Goal: Feedback & Contribution: Submit feedback/report problem

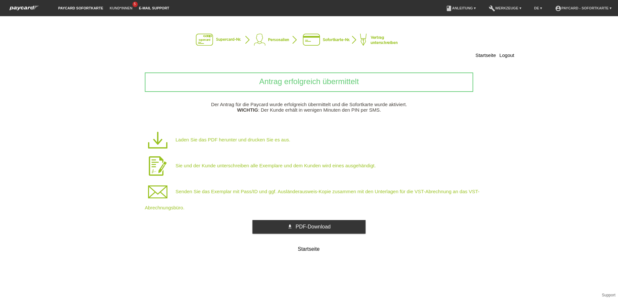
click at [155, 6] on link "E-Mail Support" at bounding box center [154, 8] width 37 height 4
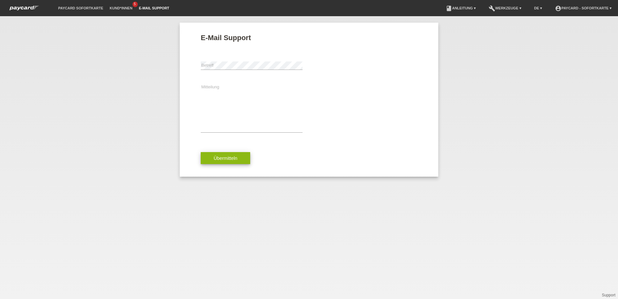
click at [221, 157] on span "Übermitteln" at bounding box center [226, 157] width 24 height 5
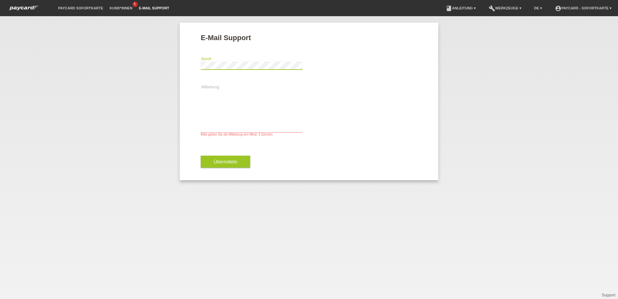
click at [168, 59] on div "E-Mail Support error Betreff Mitteilung Bitte geben Sie die Mitteilung ein! Min…" at bounding box center [309, 157] width 618 height 282
click at [204, 129] on textarea "Mitteilung" at bounding box center [252, 107] width 102 height 49
paste textarea "KUNDIN BRAUCHT KEINE PAYCARD"
click at [219, 126] on textarea "KUNDIN BRAUCHT KEINE PAYCARD" at bounding box center [252, 107] width 102 height 49
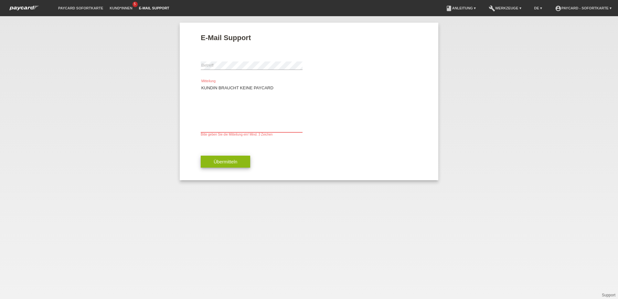
type textarea "KUNDIN BRAUCHT KEINE PAYCARD"
click at [217, 163] on span "Übermitteln" at bounding box center [226, 161] width 24 height 5
